Goal: Find specific page/section: Find specific page/section

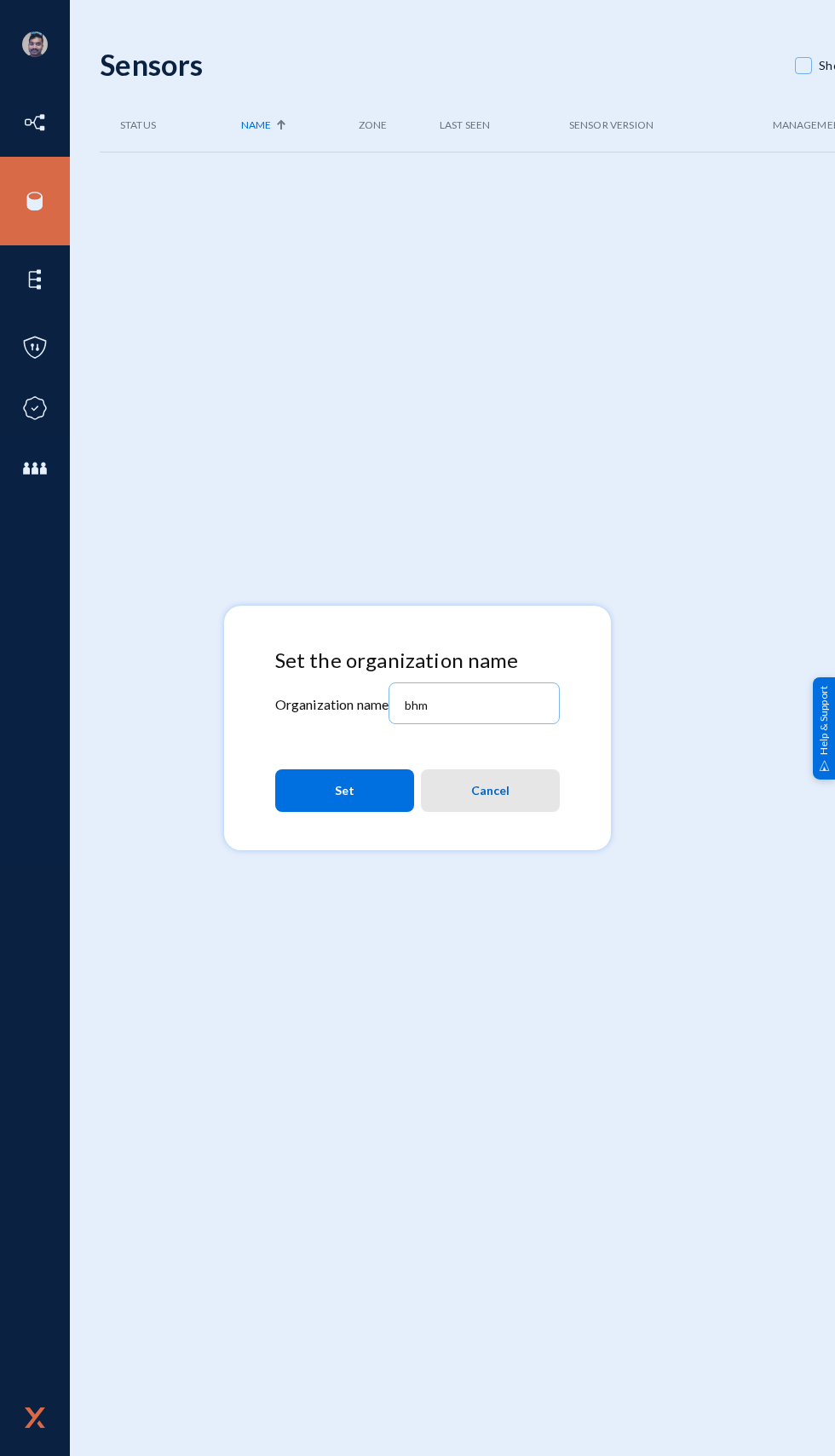
click at [476, 791] on span "Cancel" at bounding box center [491, 790] width 38 height 31
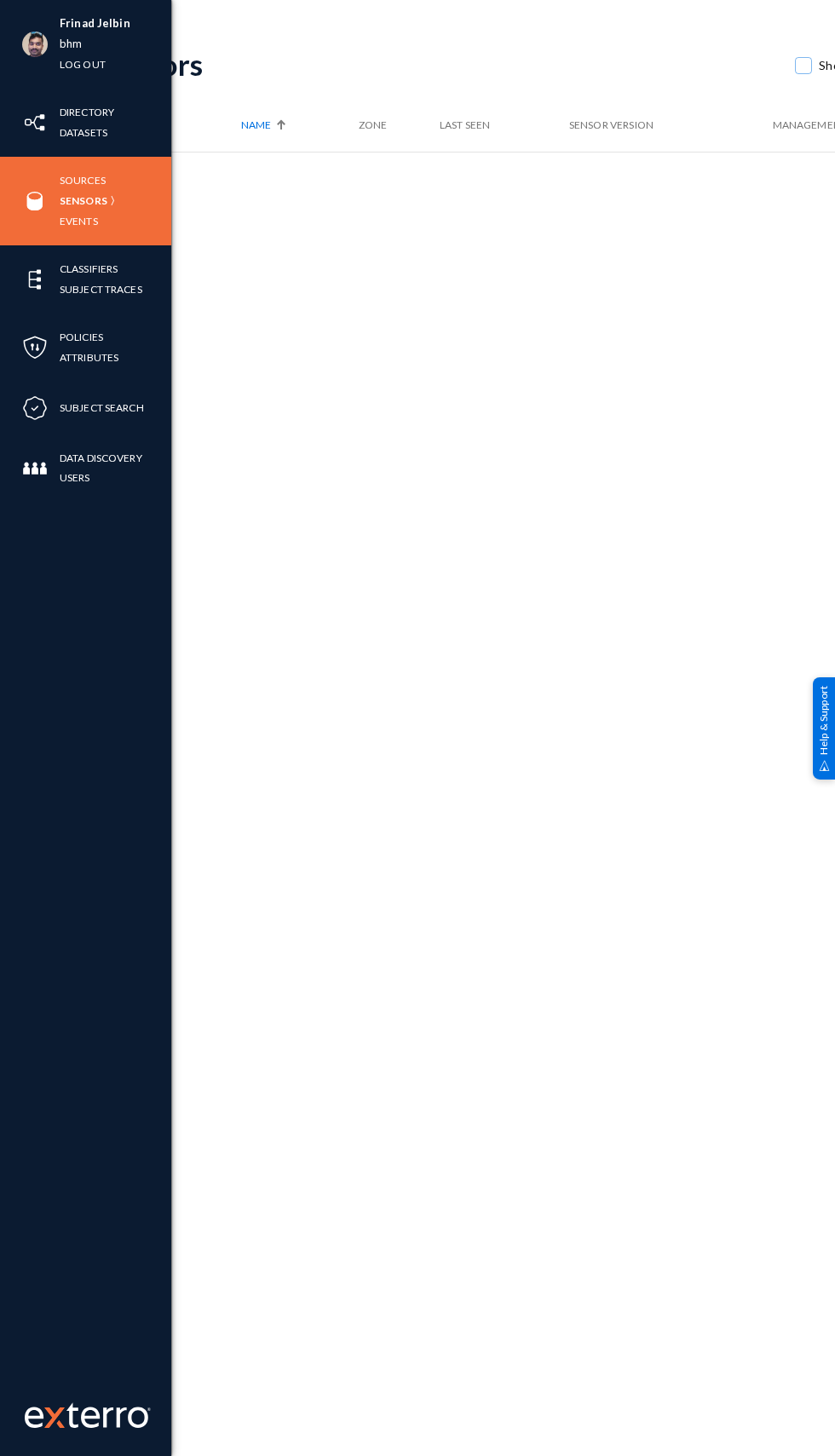
click at [17, 31] on div "Frinad Jelbin bhm Log out" at bounding box center [86, 44] width 171 height 88
click at [69, 44] on link "bhm" at bounding box center [70, 44] width 22 height 19
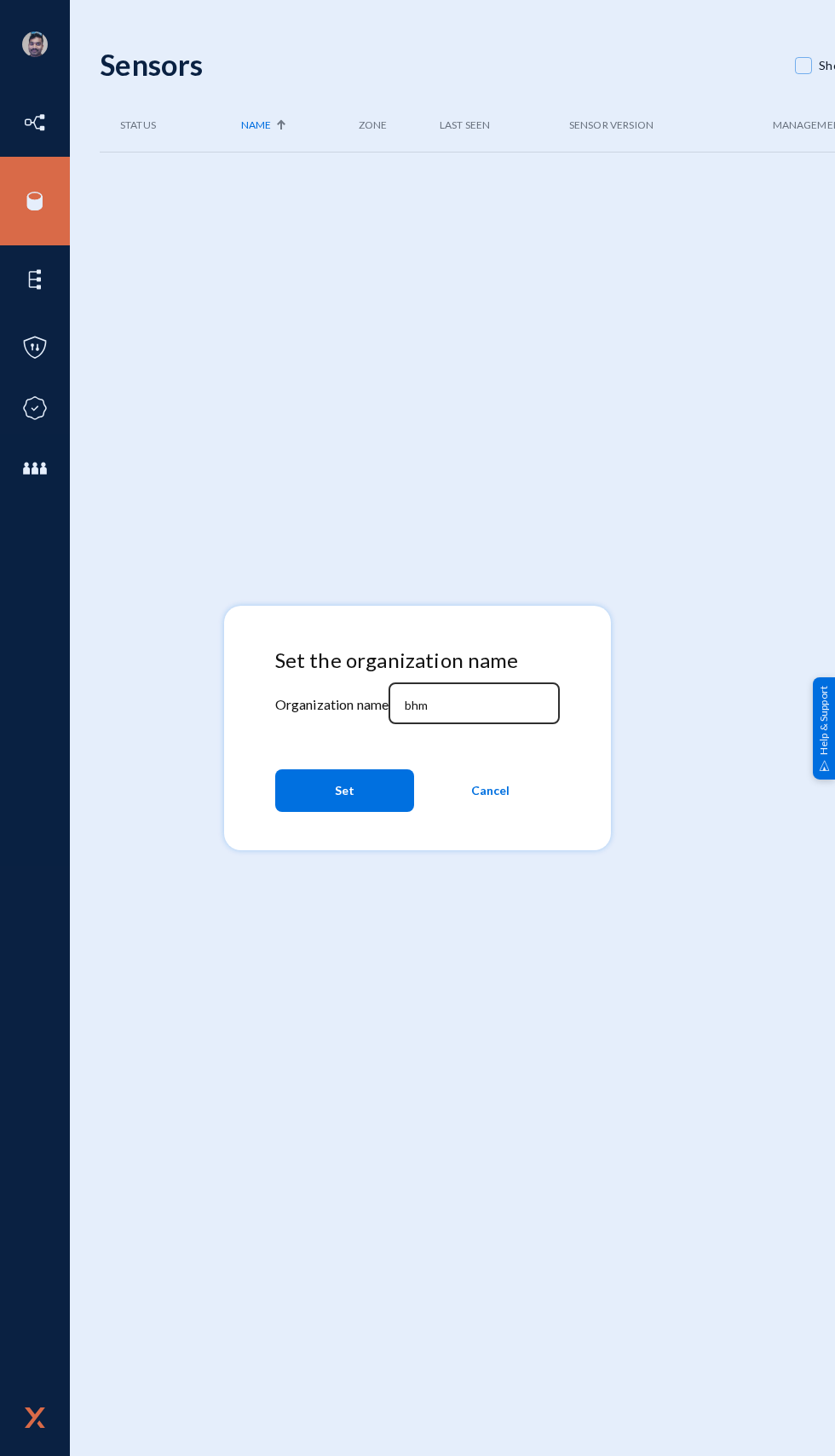
click at [454, 698] on input "bhm" at bounding box center [478, 705] width 147 height 16
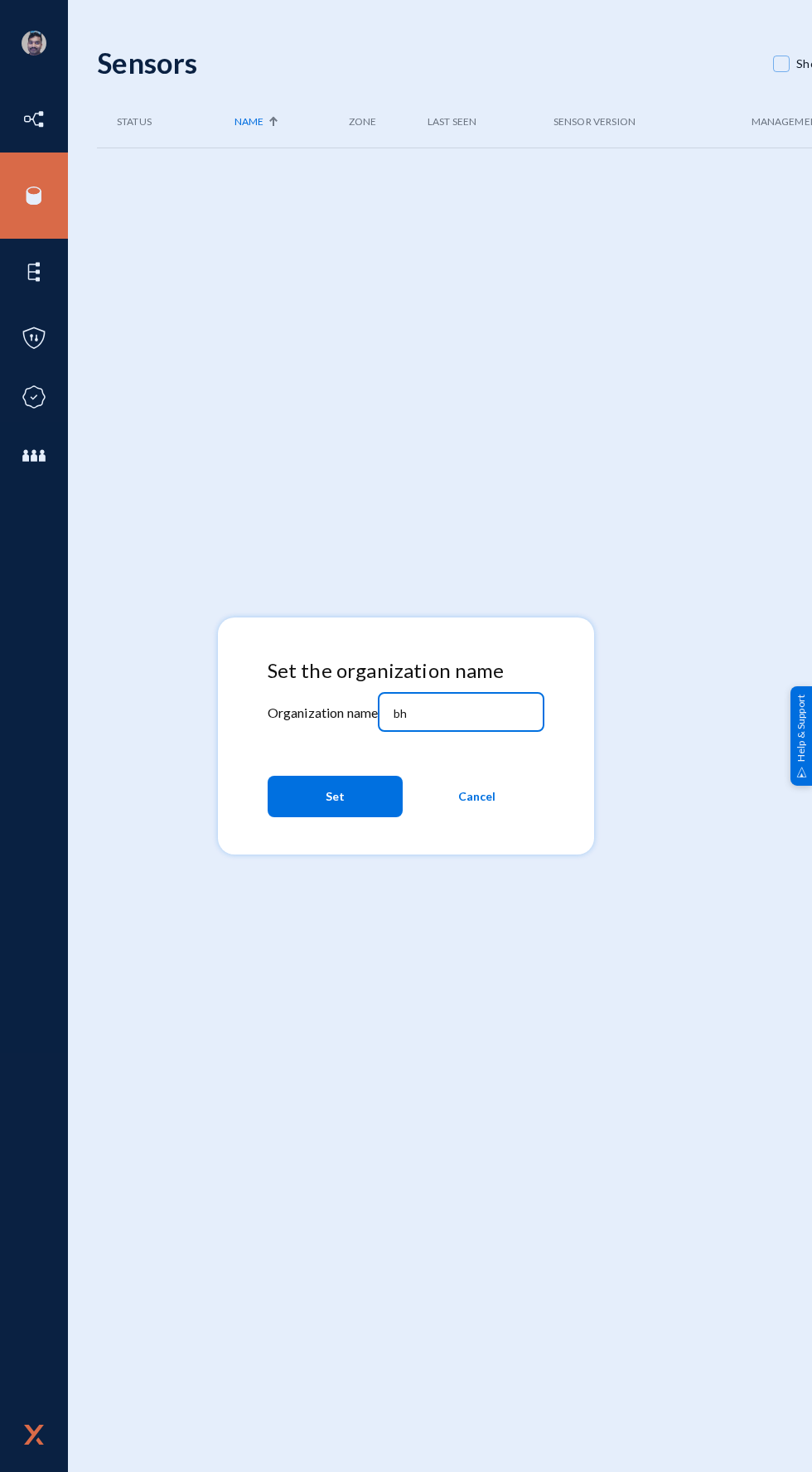
type input "b"
type input "[PERSON_NAME]"
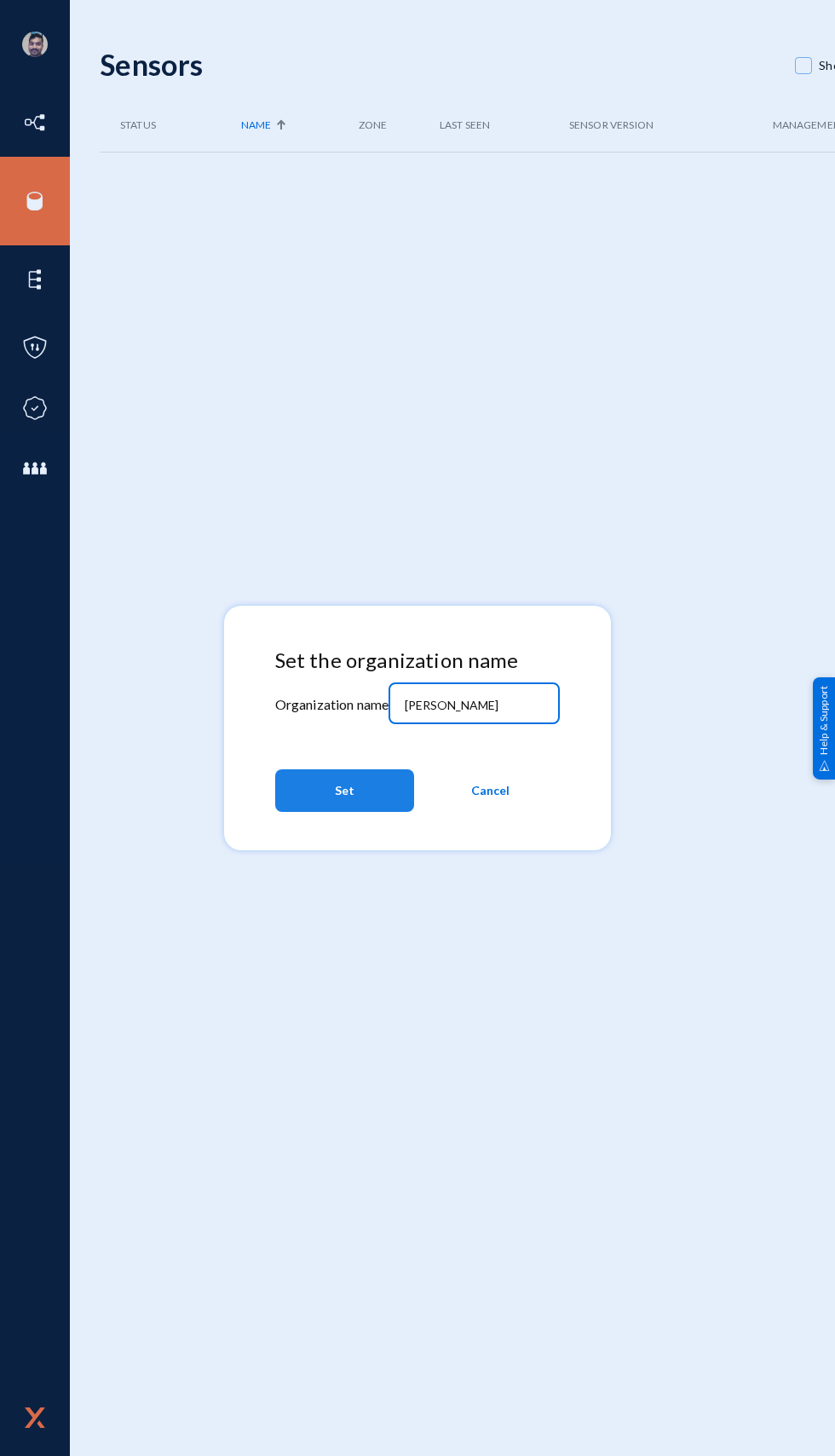
click at [317, 791] on button "Set" at bounding box center [344, 790] width 139 height 43
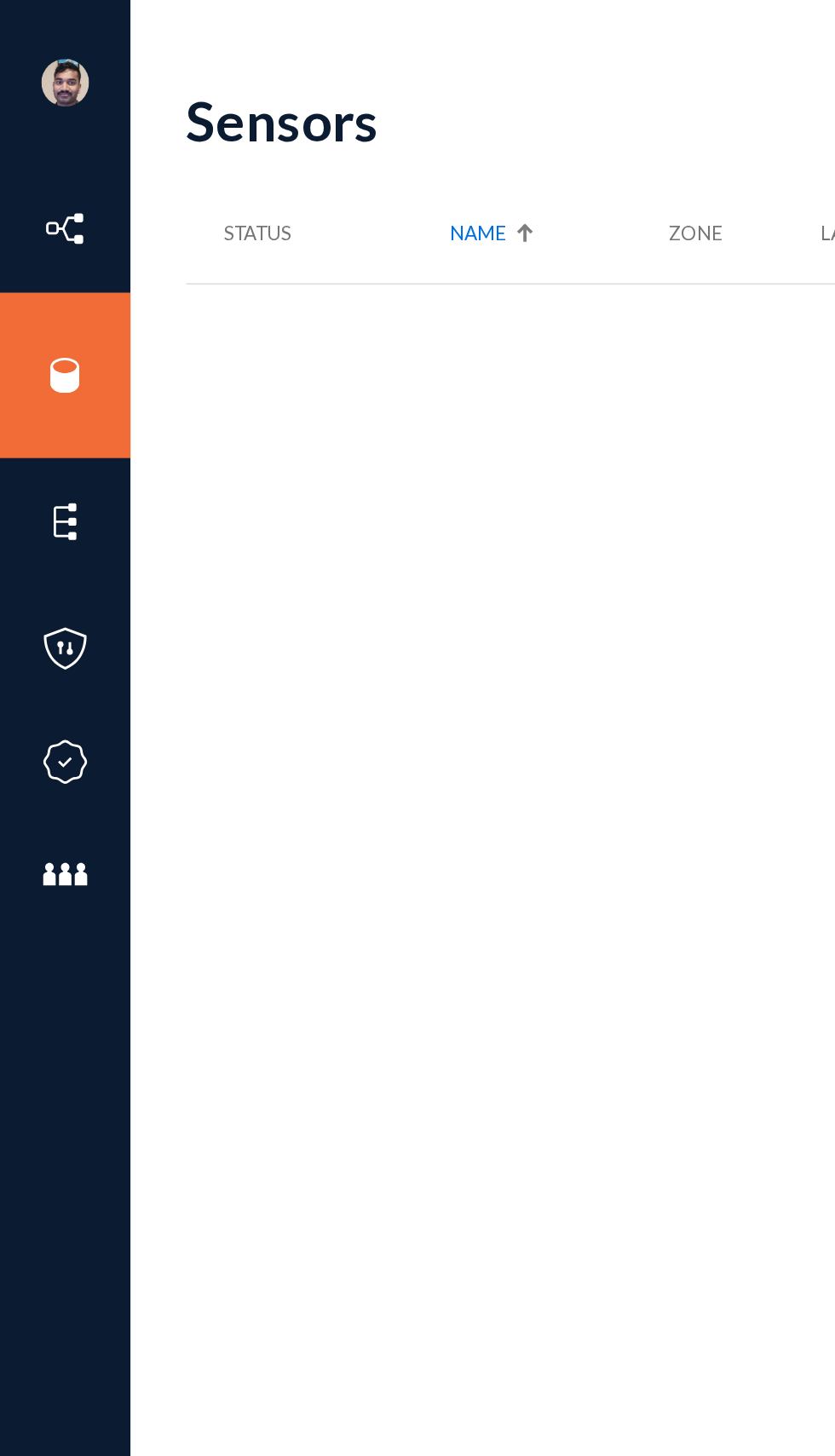
click at [233, 538] on div "Sensors Show Disconnected New Sensor Status Name Zone Last Seen Sensor Version …" at bounding box center [595, 285] width 992 height 511
click at [253, 380] on div "Sensors Show Disconnected New Sensor Status Name Zone Last Seen Sensor Version …" at bounding box center [595, 285] width 992 height 511
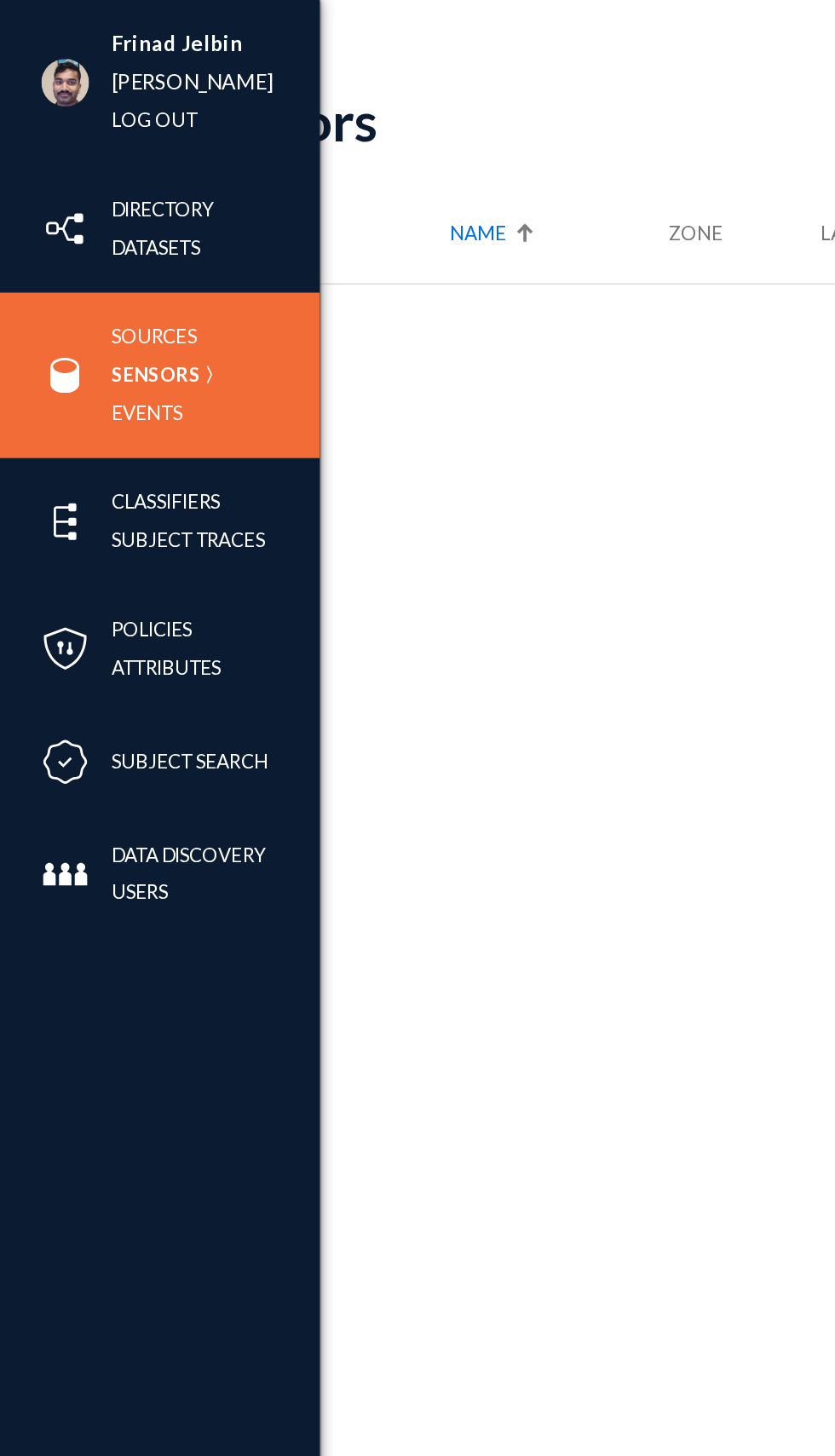
click at [38, 56] on img at bounding box center [34, 44] width 25 height 25
click at [101, 196] on link "Sensors" at bounding box center [83, 200] width 48 height 19
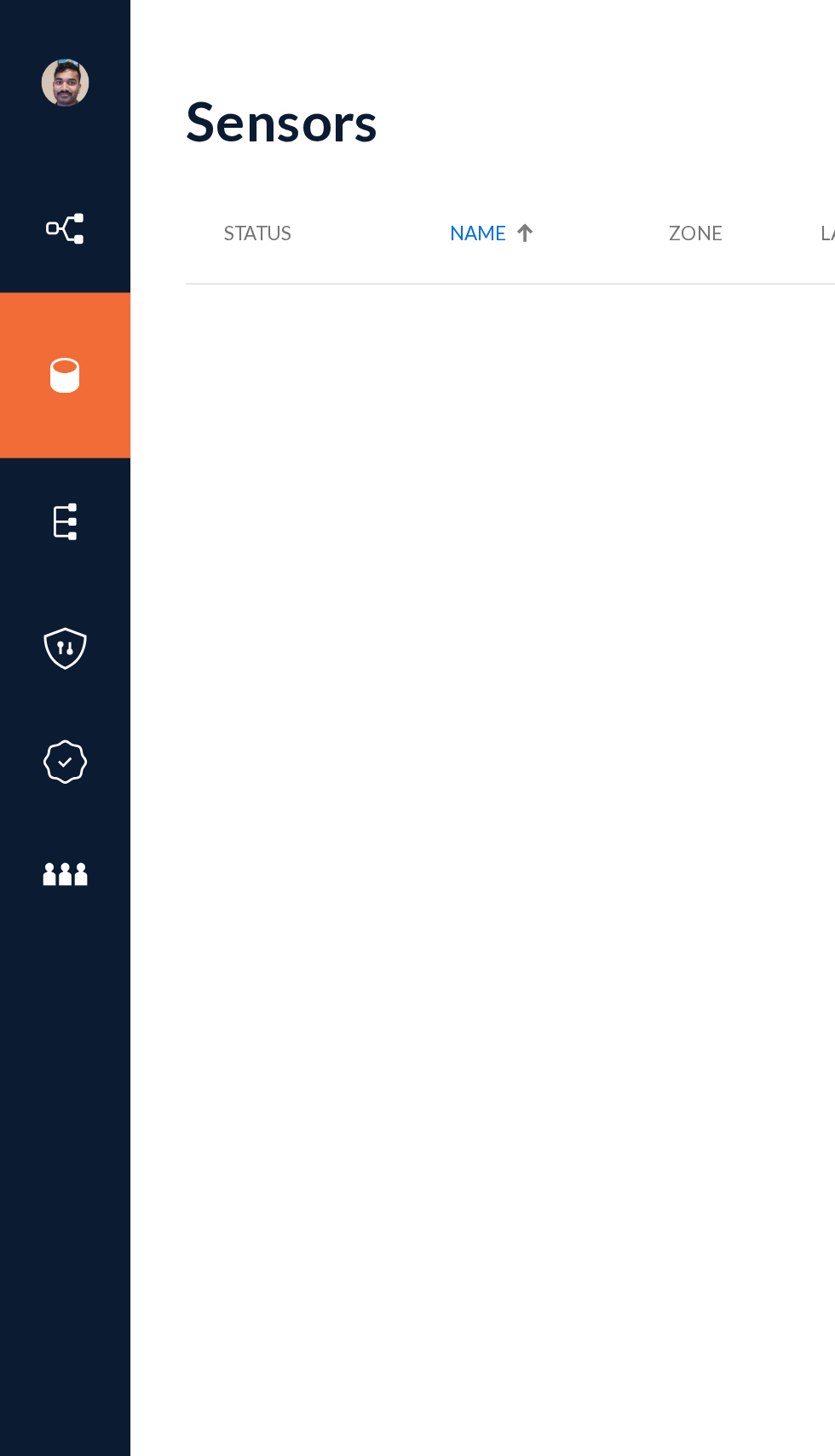
click at [333, 655] on div "Sensors Show Disconnected New Sensor Status Name Zone Last Seen Sensor Version …" at bounding box center [595, 743] width 992 height 1426
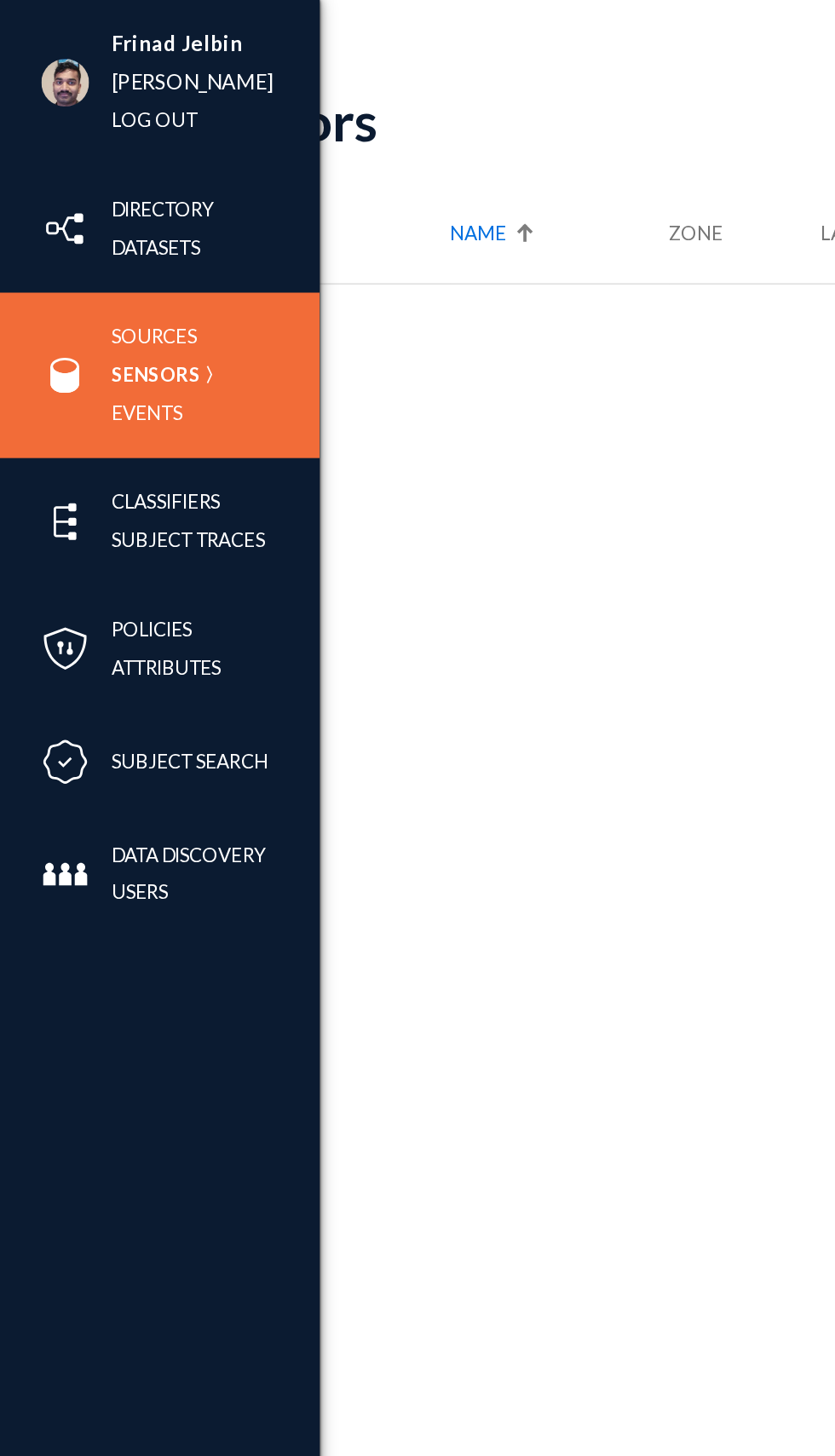
click at [19, 201] on div "Sources Sensors Events" at bounding box center [86, 200] width 171 height 88
click at [80, 197] on link "Sensors" at bounding box center [83, 200] width 48 height 19
click at [78, 181] on link "Sources" at bounding box center [82, 180] width 46 height 19
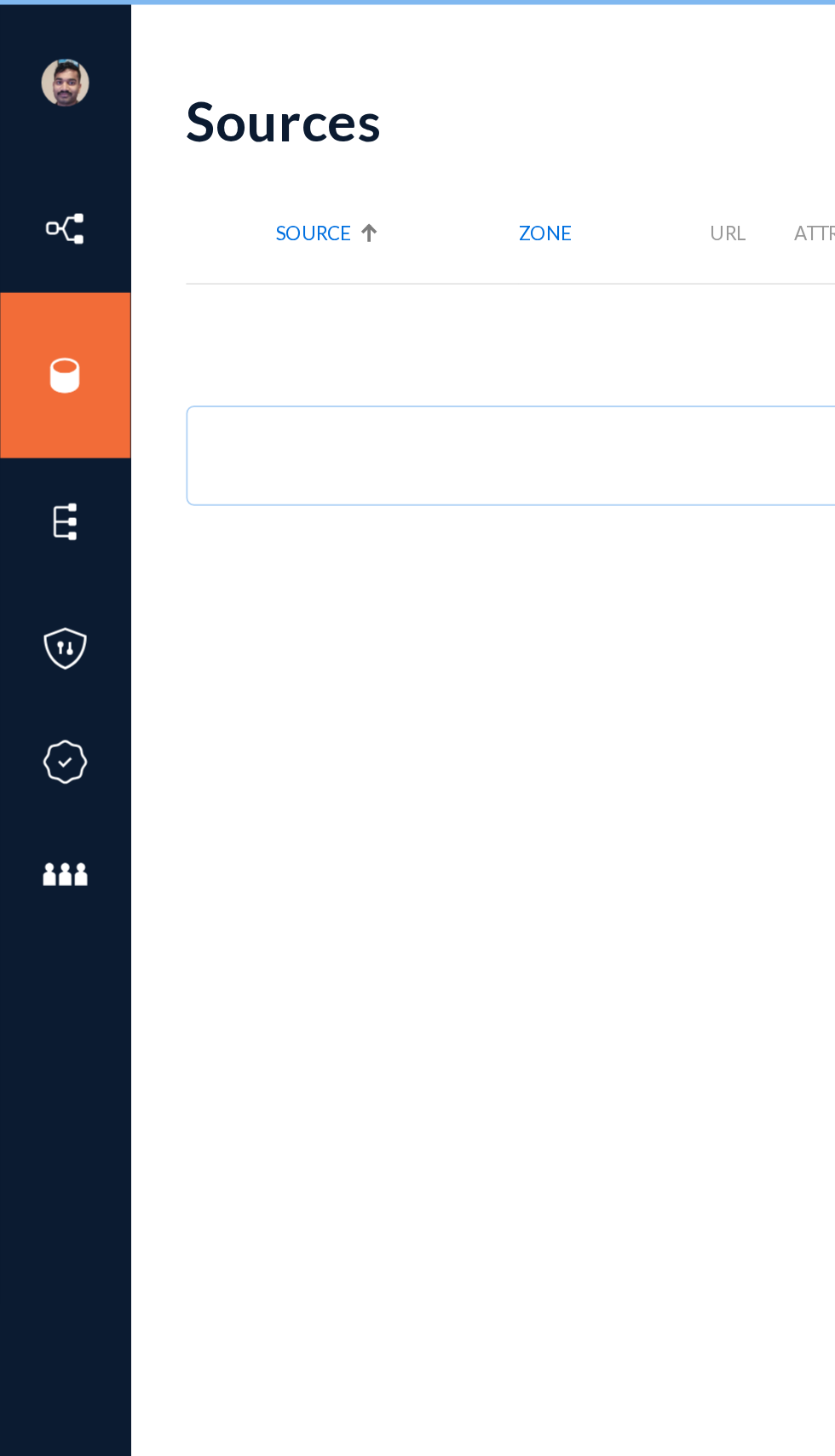
click at [268, 392] on div "Sources search New Source Source Zone URL Attributes Scan Scan Size Scan / Acti…" at bounding box center [595, 285] width 992 height 511
